Goal: Transaction & Acquisition: Purchase product/service

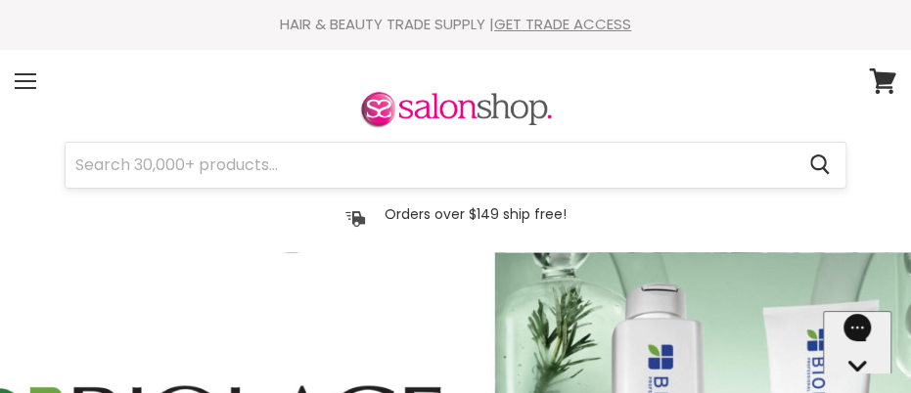
click at [418, 159] on input "Search" at bounding box center [430, 165] width 728 height 45
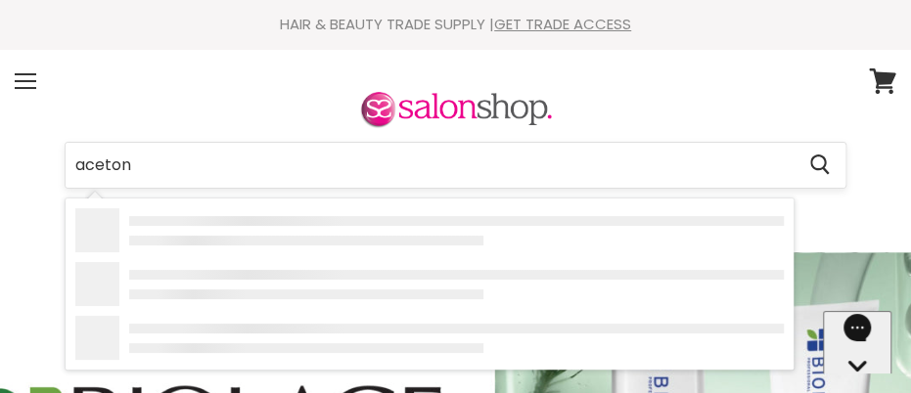
type input "acetone"
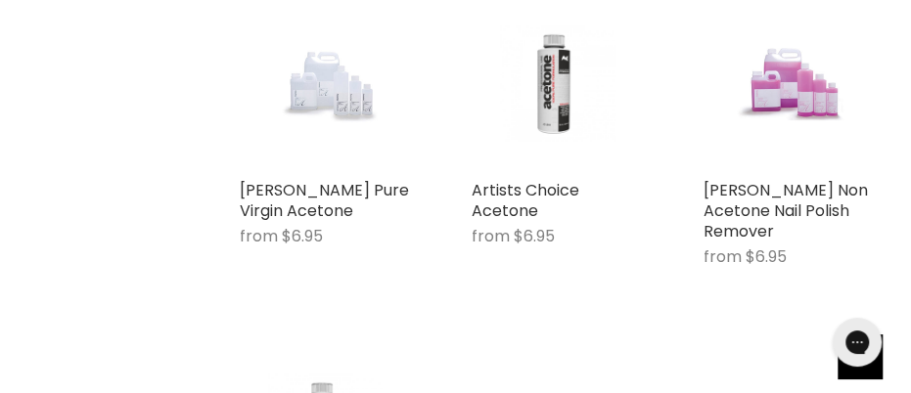
scroll to position [391, 0]
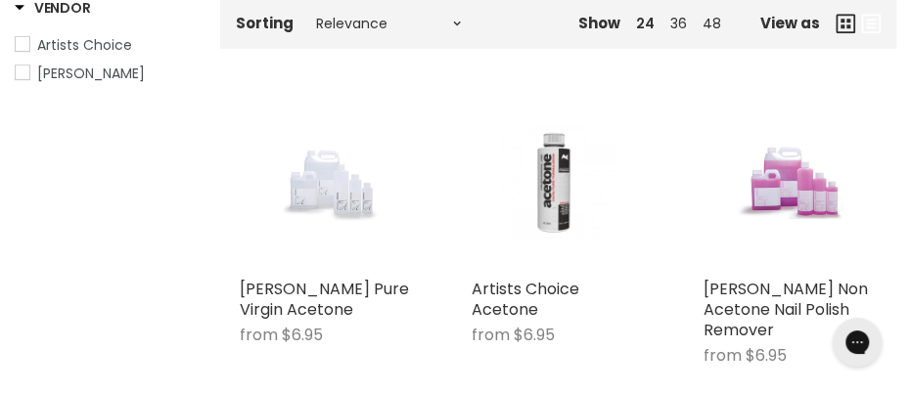
click at [303, 220] on img "Main content" at bounding box center [325, 182] width 115 height 173
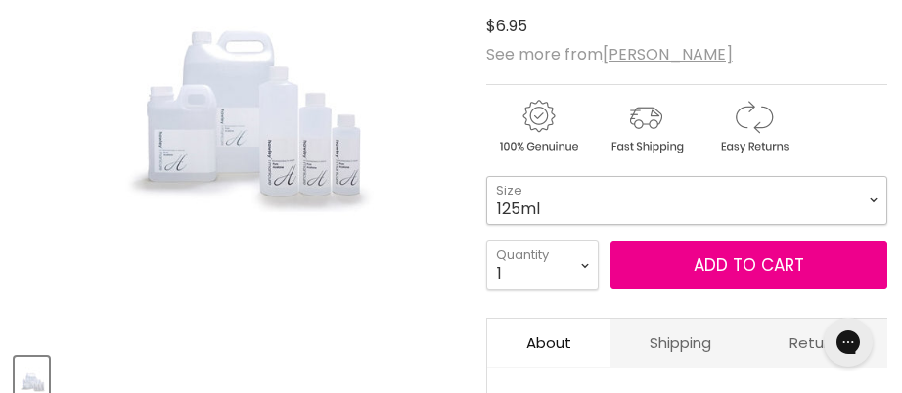
click at [747, 176] on select "125ml 250ml 500ml 1 Litre" at bounding box center [686, 200] width 401 height 49
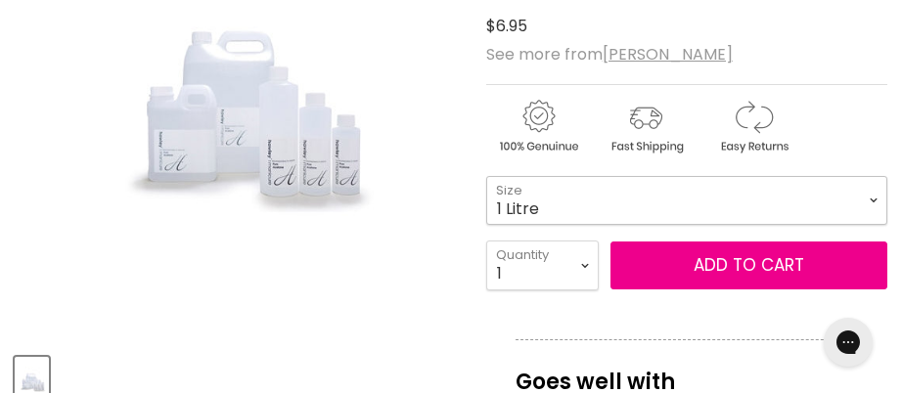
click at [486, 176] on select "125ml 250ml 500ml 1 Litre" at bounding box center [686, 200] width 401 height 49
select select "1 Litre"
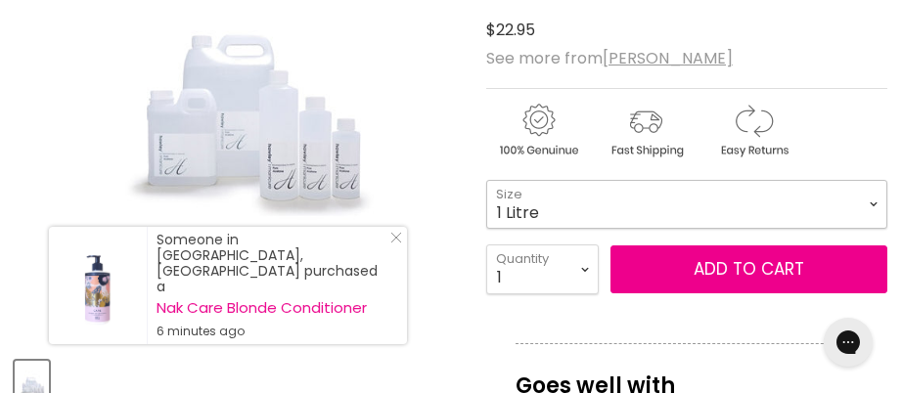
scroll to position [391, 0]
